Goal: Find contact information: Find contact information

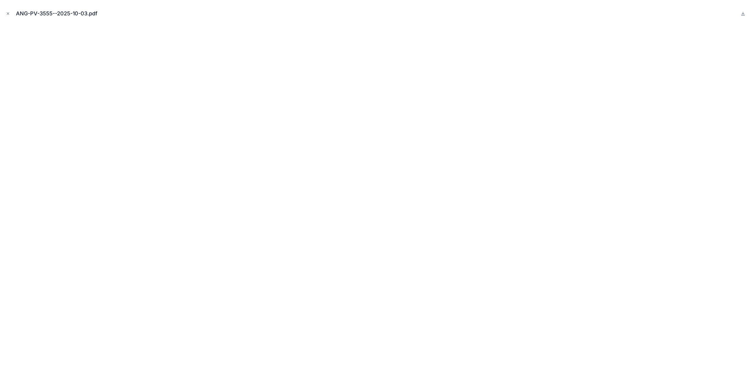
drag, startPoint x: 8, startPoint y: 14, endPoint x: 11, endPoint y: 23, distance: 8.9
click at [8, 14] on icon "Close modal" at bounding box center [8, 14] width 4 height 4
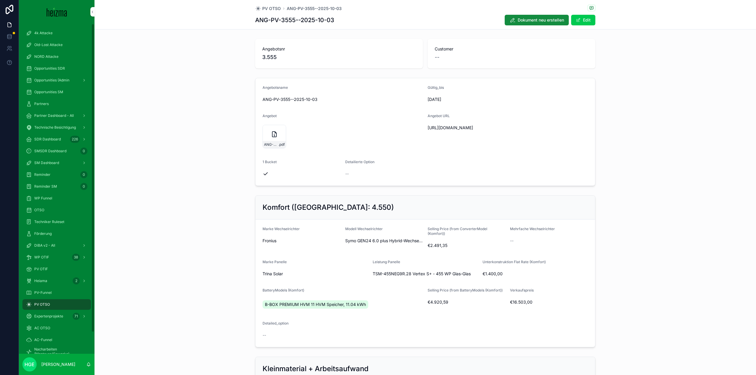
click at [56, 291] on div "PV-Funnel" at bounding box center [56, 292] width 61 height 9
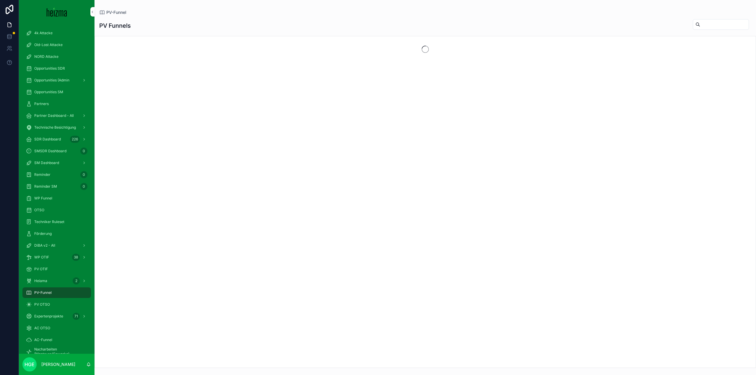
click at [705, 25] on input "scrollable content" at bounding box center [724, 24] width 48 height 8
type input "*"
click at [732, 24] on button "Refresh" at bounding box center [732, 22] width 18 height 7
click at [707, 25] on input "*" at bounding box center [717, 24] width 48 height 8
type input "******"
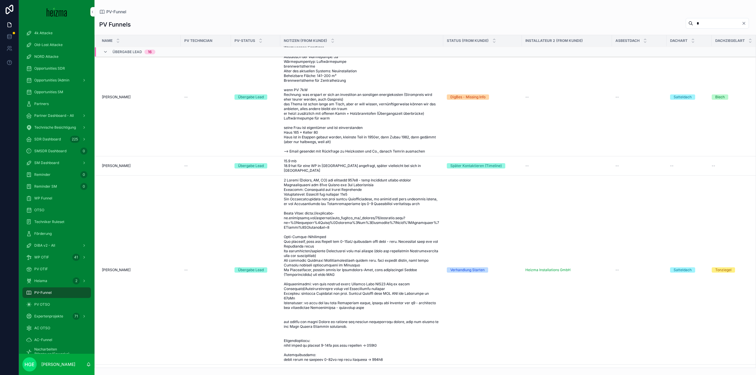
scroll to position [266, 0]
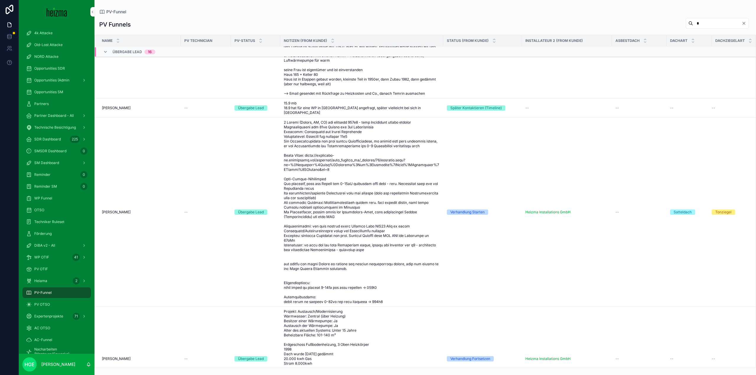
click at [696, 23] on input "*" at bounding box center [717, 23] width 48 height 8
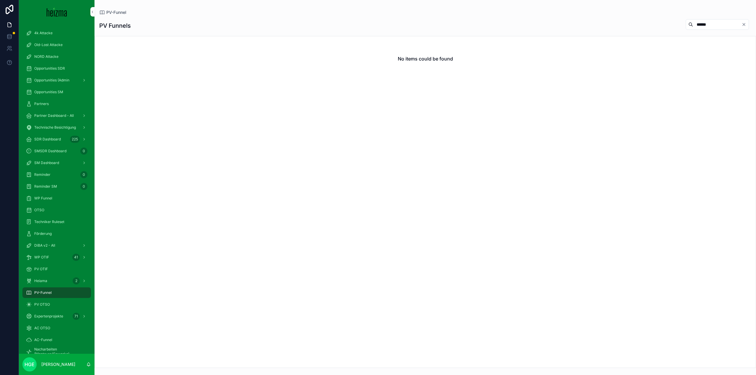
type input "******"
click at [58, 90] on span "Opportunities SM" at bounding box center [48, 92] width 29 height 5
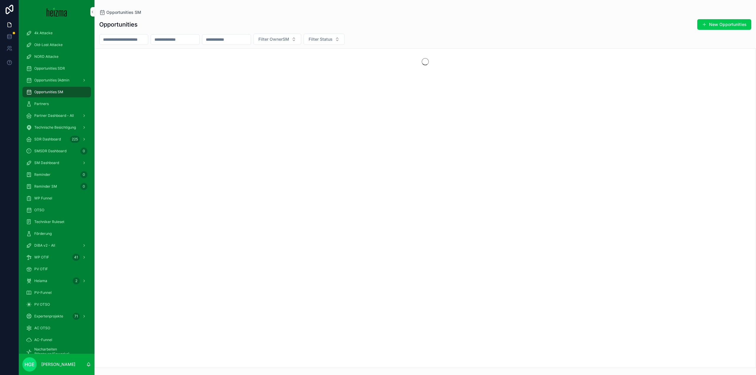
click at [145, 38] on input "scrollable content" at bounding box center [123, 39] width 48 height 8
type input "**********"
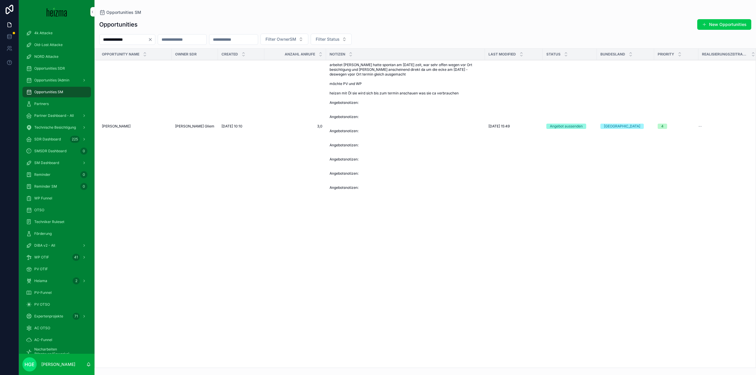
click at [110, 128] on span "Andrea Lorenz" at bounding box center [116, 126] width 29 height 5
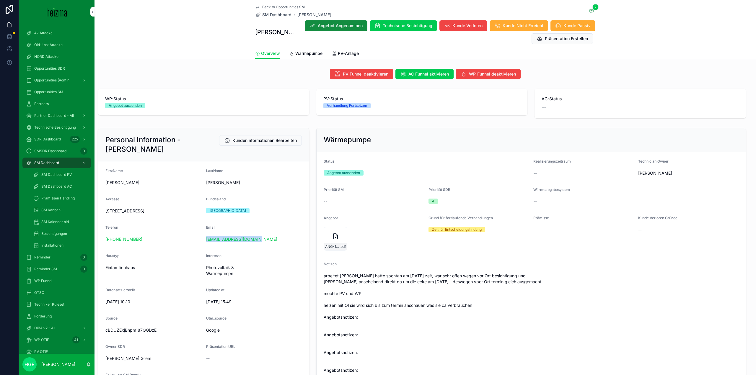
drag, startPoint x: 255, startPoint y: 238, endPoint x: 206, endPoint y: 243, distance: 49.3
click at [206, 243] on div "andrealorenz@chello.at" at bounding box center [254, 239] width 96 height 9
copy link "andrealorenz@chello.at"
